Goal: Task Accomplishment & Management: Manage account settings

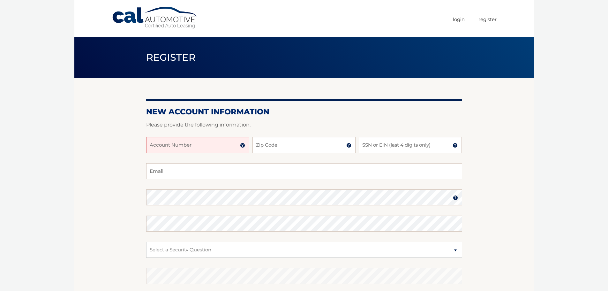
click at [178, 145] on input "Account Number" at bounding box center [197, 145] width 103 height 16
type input "44455993228"
click at [273, 146] on input "Zip Code" at bounding box center [304, 145] width 103 height 16
type input "33178"
click at [376, 144] on input "SSN or EIN (last 4 digits only)" at bounding box center [410, 145] width 103 height 16
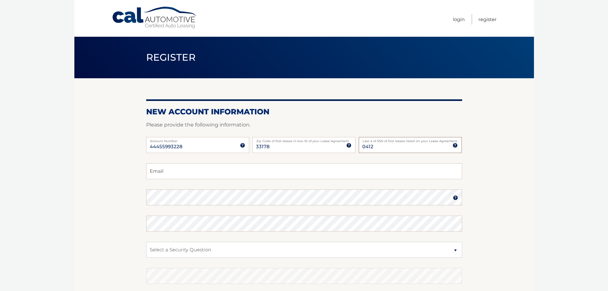
type input "0412"
click at [112, 172] on section "New Account Information Please provide the following information. 44455993228 A…" at bounding box center [304, 202] width 460 height 249
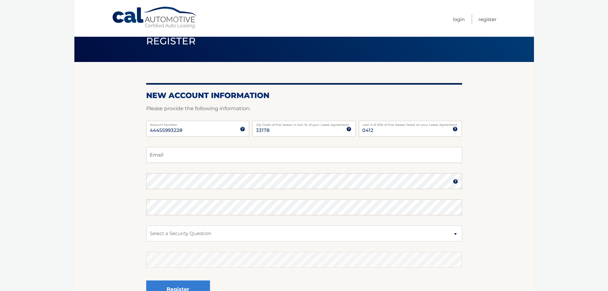
scroll to position [32, 0]
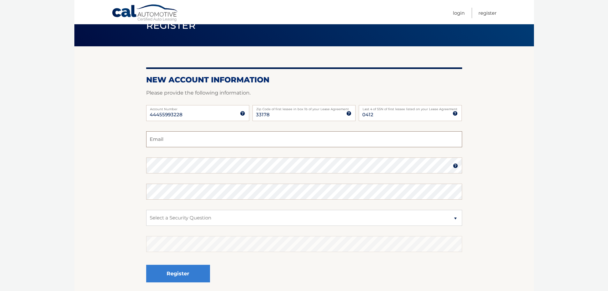
click at [209, 140] on input "Email" at bounding box center [304, 139] width 316 height 16
type input "frontado@gmail.com"
click at [119, 161] on section "New Account Information Please provide the following information. 44455993228 A…" at bounding box center [304, 170] width 460 height 249
click at [146, 173] on div at bounding box center [146, 173] width 0 height 0
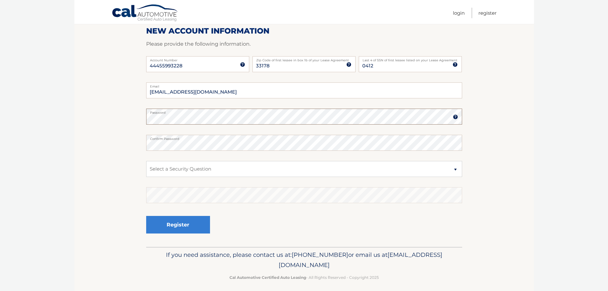
scroll to position [85, 0]
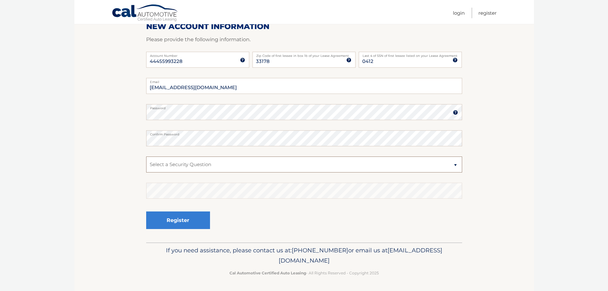
click at [186, 163] on select "Select a Security Question What was the name of your elementary school? What is…" at bounding box center [304, 164] width 316 height 16
select select "5"
click at [146, 156] on select "Select a Security Question What was the name of your elementary school? What is…" at bounding box center [304, 164] width 316 height 16
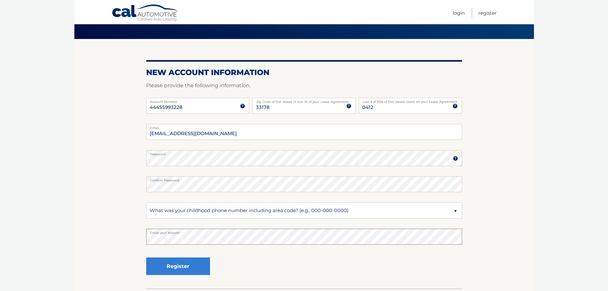
scroll to position [53, 0]
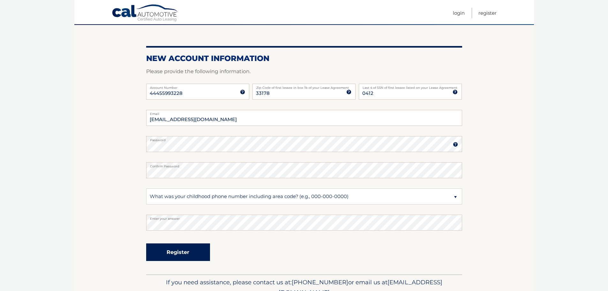
click at [183, 255] on button "Register" at bounding box center [178, 252] width 64 height 18
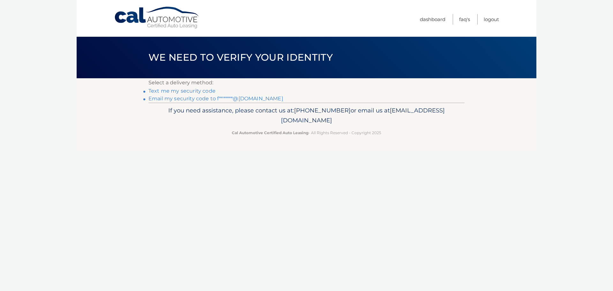
click at [192, 91] on link "Text me my security code" at bounding box center [181, 91] width 67 height 6
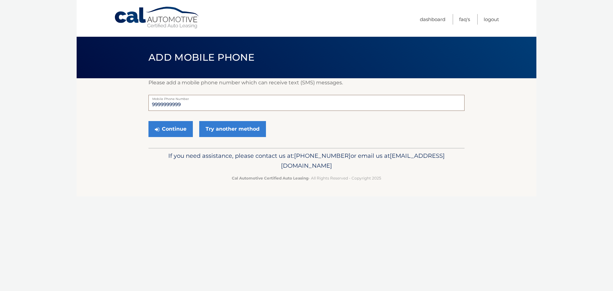
click at [190, 104] on input "9999999999" at bounding box center [306, 103] width 316 height 16
drag, startPoint x: 191, startPoint y: 103, endPoint x: 138, endPoint y: 90, distance: 55.0
click at [132, 97] on section "Please add a mobile phone number which can receive text (SMS) messages. 9999999…" at bounding box center [307, 113] width 460 height 70
type input "3053025002"
click at [166, 132] on button "Continue" at bounding box center [170, 129] width 44 height 16
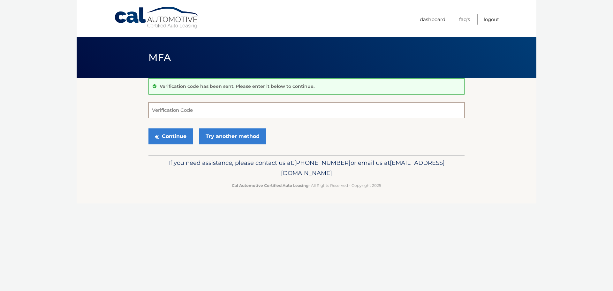
click at [171, 107] on input "Verification Code" at bounding box center [306, 110] width 316 height 16
type input "147188"
click at [174, 139] on button "Continue" at bounding box center [170, 136] width 44 height 16
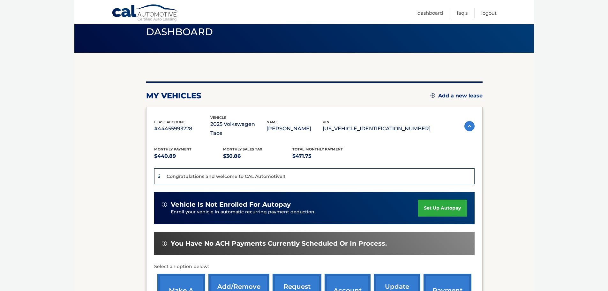
scroll to position [24, 0]
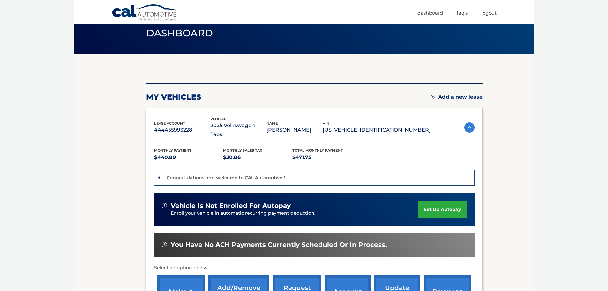
click at [445, 201] on link "set up autopay" at bounding box center [442, 209] width 49 height 17
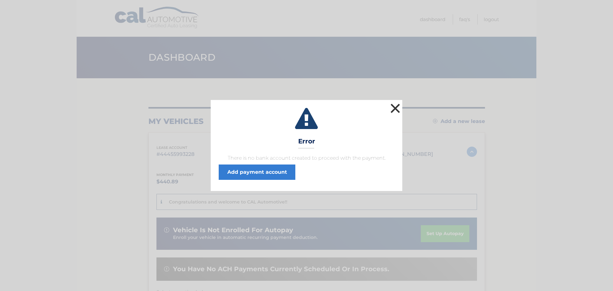
click at [395, 109] on button "×" at bounding box center [395, 108] width 13 height 13
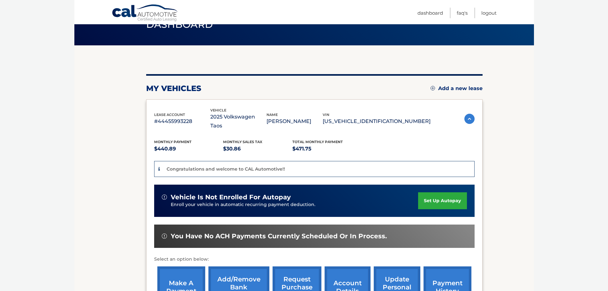
scroll to position [64, 0]
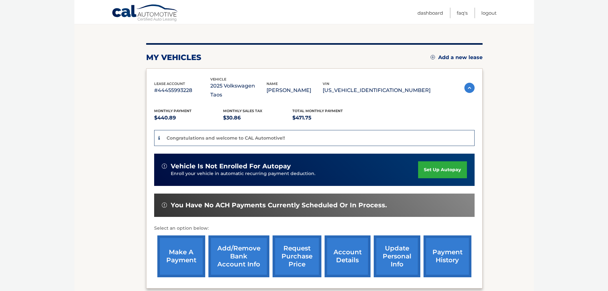
click at [243, 240] on link "Add/Remove bank account info" at bounding box center [238, 256] width 61 height 42
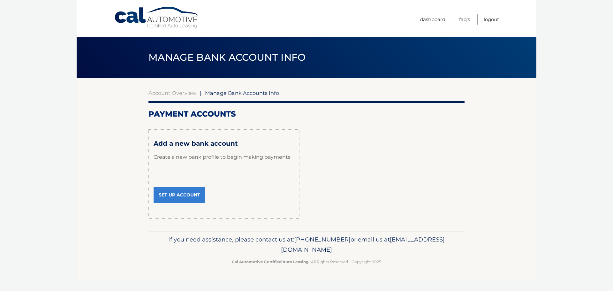
click at [174, 197] on link "Set Up Account" at bounding box center [180, 195] width 52 height 16
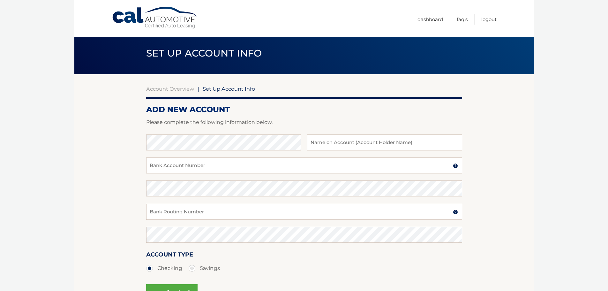
scroll to position [64, 0]
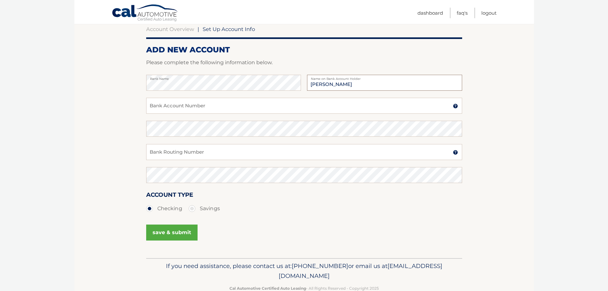
type input "[PERSON_NAME]"
click at [188, 104] on input "Bank Account Number" at bounding box center [304, 106] width 316 height 16
type input "3873795022"
click at [192, 156] on input "Bank Routing Number" at bounding box center [304, 152] width 316 height 16
type input "267084131"
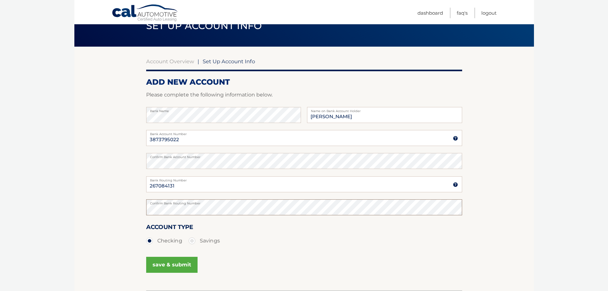
scroll to position [80, 0]
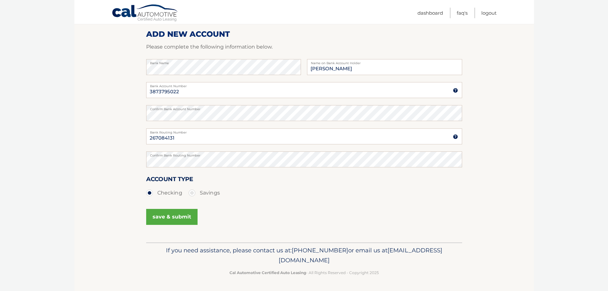
click at [165, 216] on button "save & submit" at bounding box center [171, 217] width 51 height 16
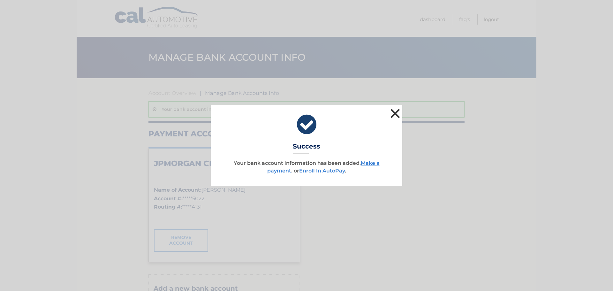
click at [395, 109] on button "×" at bounding box center [395, 113] width 13 height 13
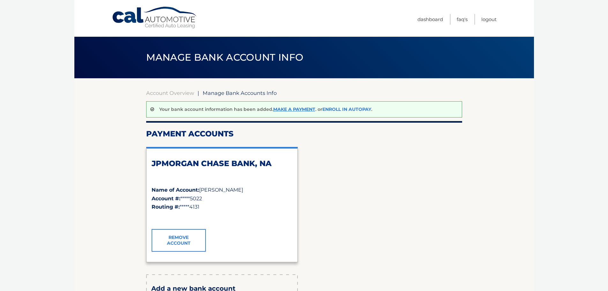
click at [339, 109] on link "Enroll In AutoPay" at bounding box center [346, 109] width 49 height 6
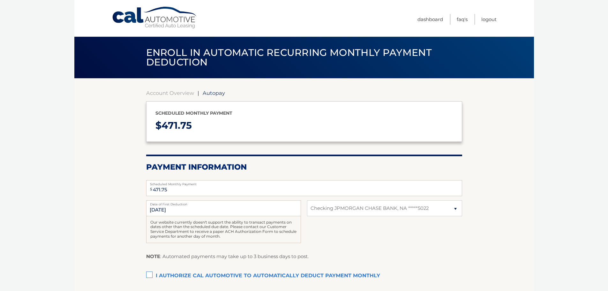
select select "NTc2Y2Q0NDctYmZjOS00ZmNiLWE2ODgtNmY2MzEwNWRmZTIy"
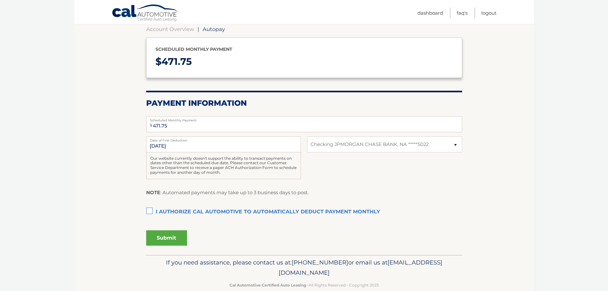
click at [150, 211] on label "I authorize cal automotive to automatically deduct payment monthly This checkbo…" at bounding box center [304, 212] width 316 height 13
click at [0, 0] on input "I authorize cal automotive to automatically deduct payment monthly This checkbo…" at bounding box center [0, 0] width 0 height 0
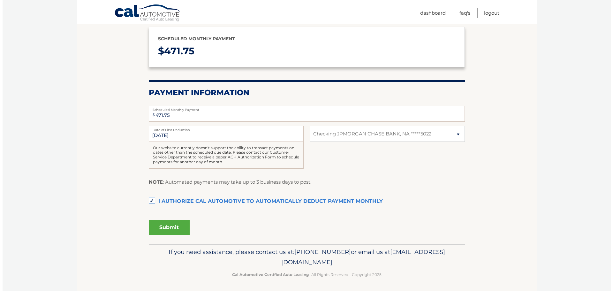
scroll to position [76, 0]
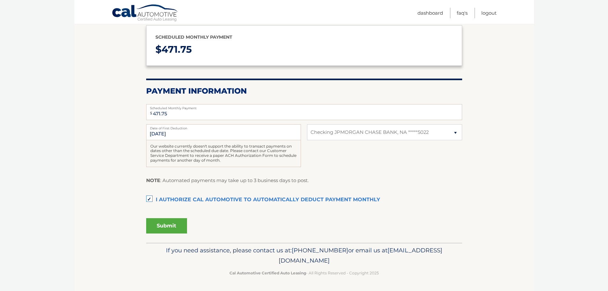
click at [170, 224] on button "Submit" at bounding box center [166, 225] width 41 height 15
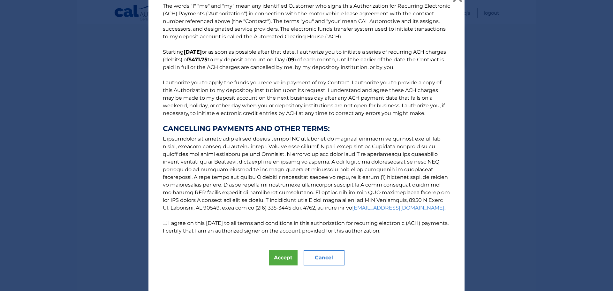
scroll to position [0, 0]
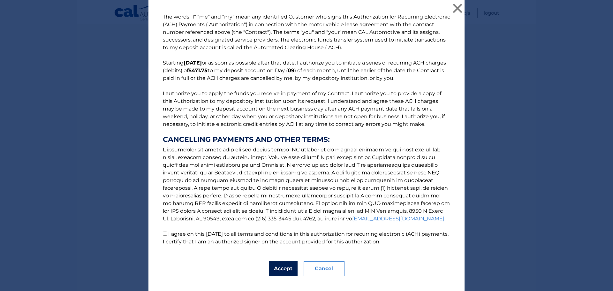
click at [278, 272] on button "Accept" at bounding box center [283, 268] width 29 height 15
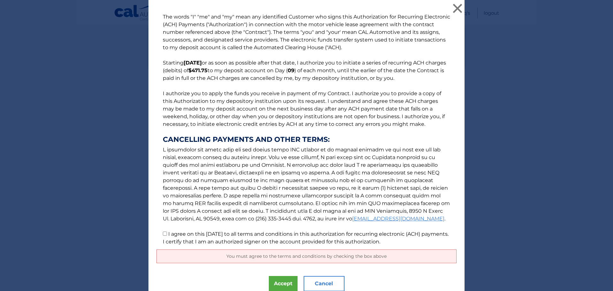
click at [164, 233] on input "I agree on this 08/26/2025 to all terms and conditions in this authorization fo…" at bounding box center [165, 233] width 4 height 4
checkbox input "true"
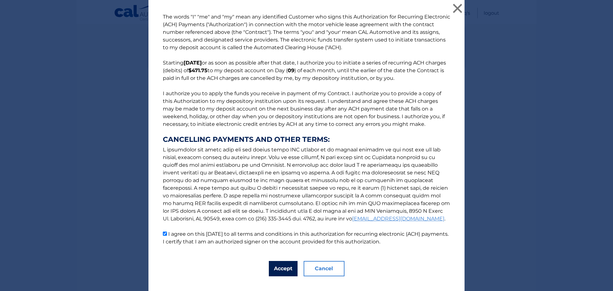
click at [281, 269] on button "Accept" at bounding box center [283, 268] width 29 height 15
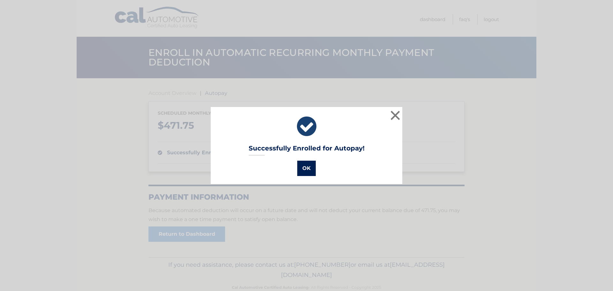
click at [308, 168] on button "OK" at bounding box center [306, 168] width 19 height 15
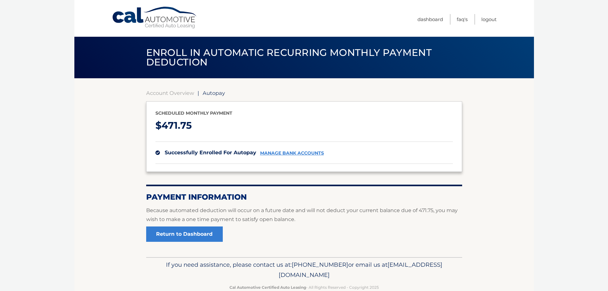
scroll to position [14, 0]
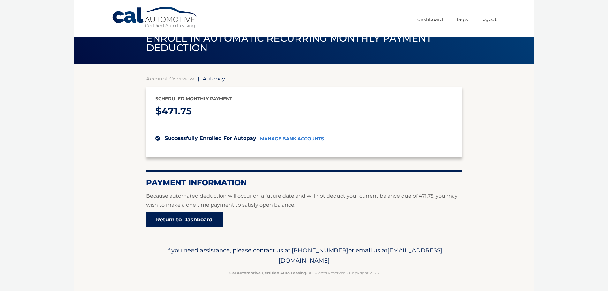
click at [212, 218] on link "Return to Dashboard" at bounding box center [184, 219] width 77 height 15
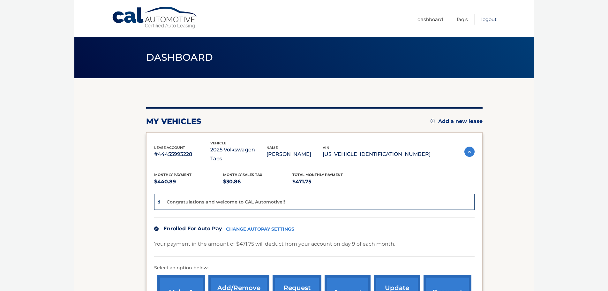
click at [489, 18] on link "Logout" at bounding box center [488, 19] width 15 height 11
